Goal: Task Accomplishment & Management: Use online tool/utility

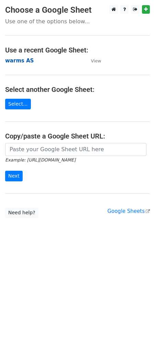
click at [14, 59] on strong "warms AS" at bounding box center [19, 61] width 29 height 6
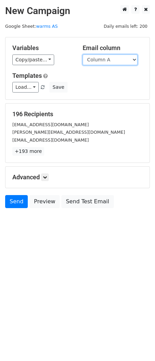
click at [106, 60] on select "Column A Column B Column C Column D Column E Column F Column G Column H Column …" at bounding box center [110, 59] width 55 height 11
select select "Column D"
click at [83, 54] on select "Column A Column B Column C Column D Column E Column F Column G Column H Column …" at bounding box center [110, 59] width 55 height 11
